Goal: Information Seeking & Learning: Find specific fact

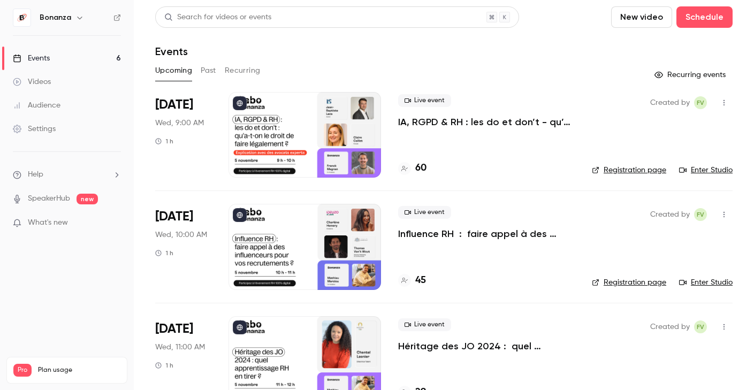
click at [76, 81] on link "Videos" at bounding box center [67, 82] width 134 height 24
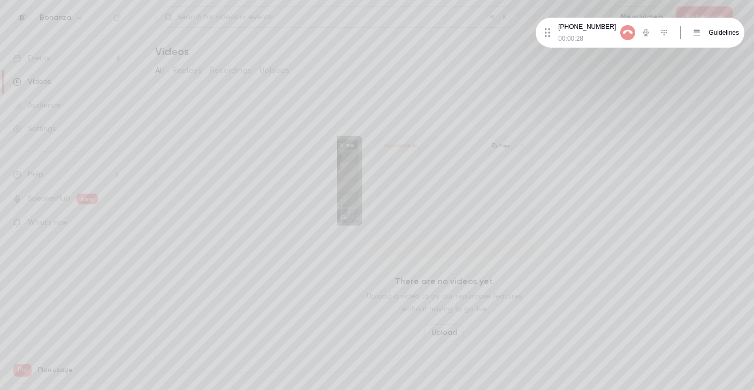
click at [628, 35] on icon "button" at bounding box center [628, 33] width 12 height 12
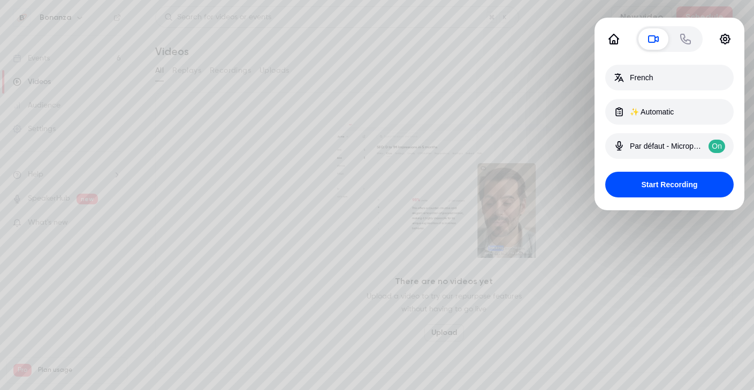
click at [68, 165] on div at bounding box center [377, 195] width 754 height 390
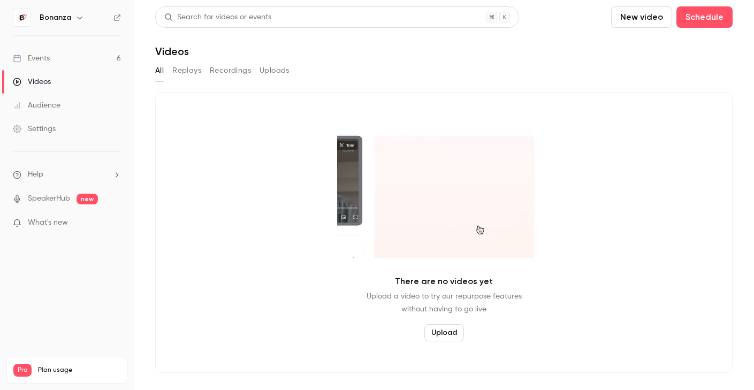
click at [67, 103] on link "Audience" at bounding box center [67, 106] width 134 height 24
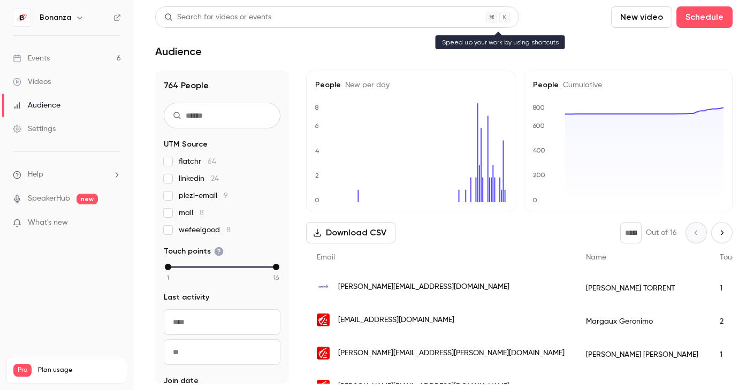
click at [327, 13] on div "Search for videos or events" at bounding box center [337, 16] width 364 height 21
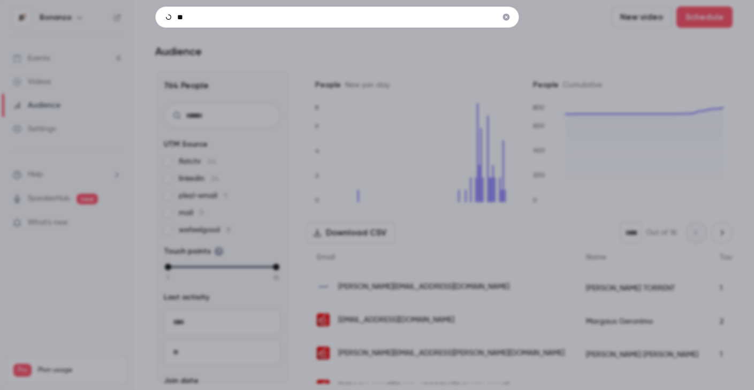
type input "*"
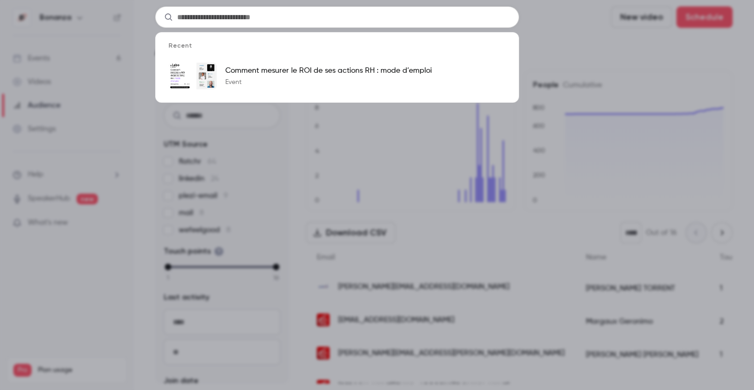
click at [293, 193] on div "Recent Comment mesurer le ROI de ses actions RH : mode d’emploi Event" at bounding box center [377, 195] width 754 height 390
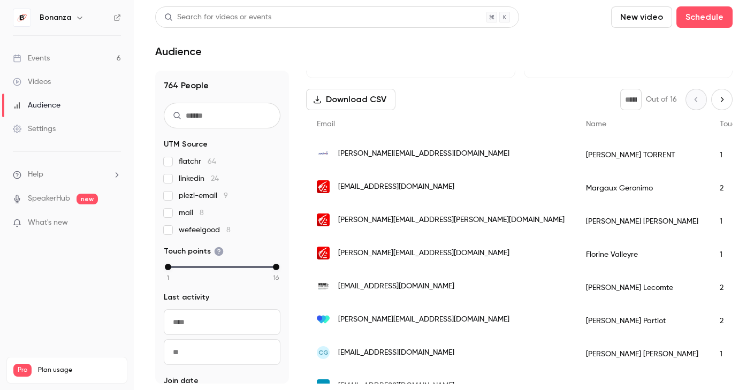
scroll to position [137, 0]
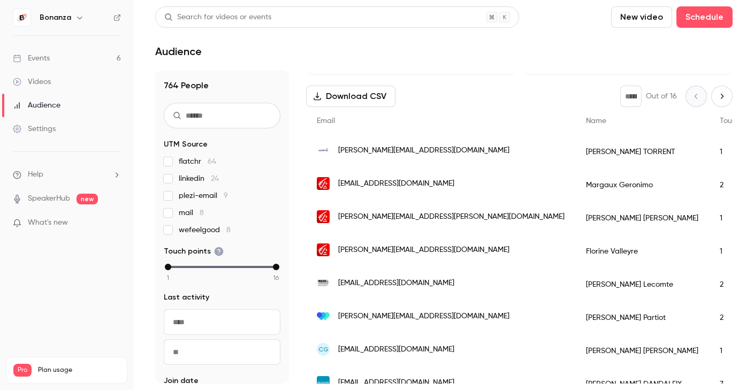
click at [237, 110] on input "text" at bounding box center [222, 116] width 117 height 26
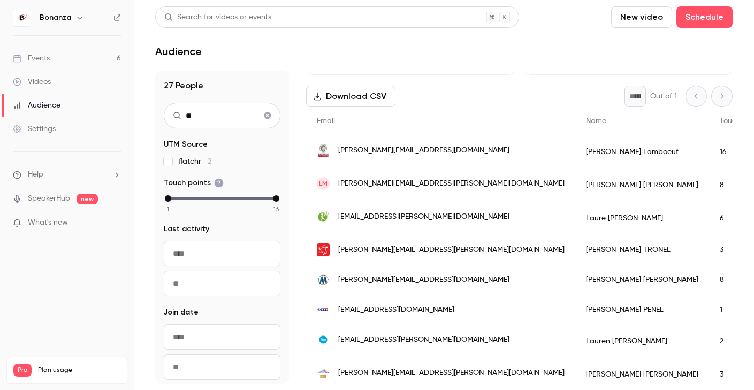
type input "*"
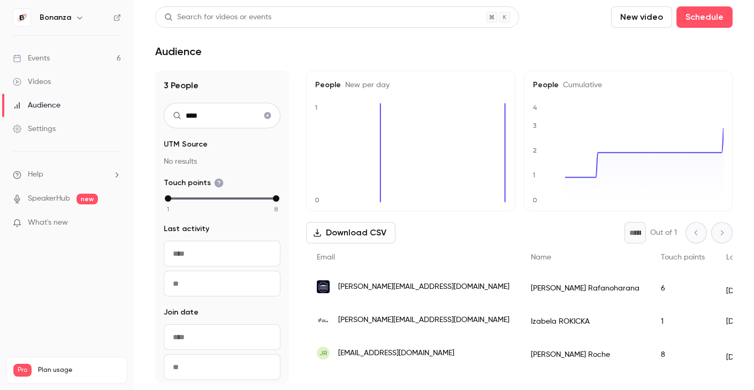
scroll to position [0, 0]
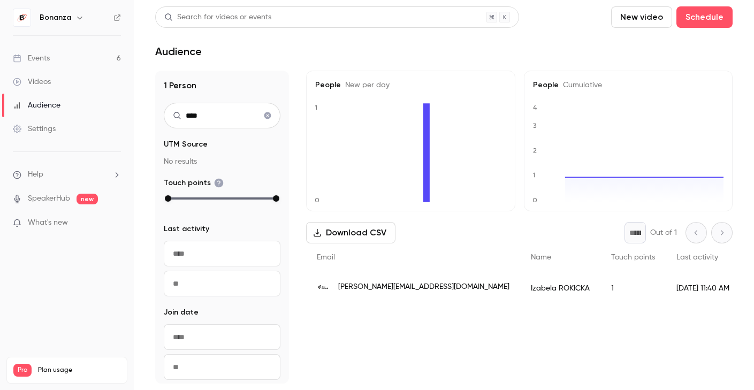
type input "****"
click at [382, 288] on span "izabela.rokicka@johncockerill.com" at bounding box center [423, 287] width 171 height 11
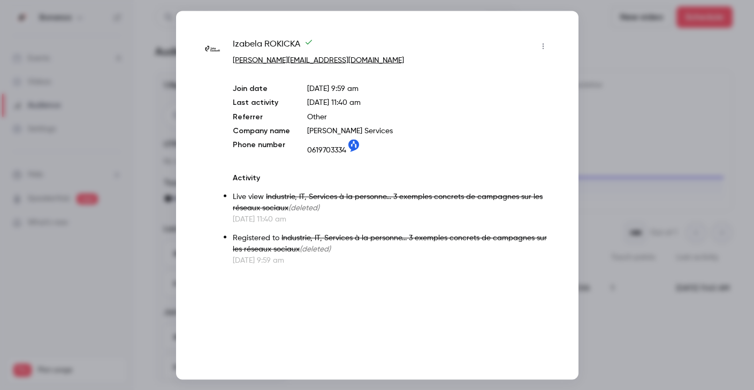
click at [595, 82] on div at bounding box center [377, 195] width 754 height 390
